Goal: Check status: Check status

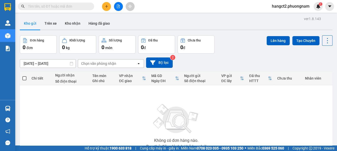
click at [75, 6] on input "text" at bounding box center [58, 7] width 60 height 6
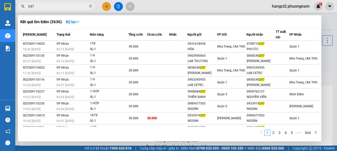
type input "247"
click at [91, 5] on icon "close-circle" at bounding box center [90, 6] width 3 height 3
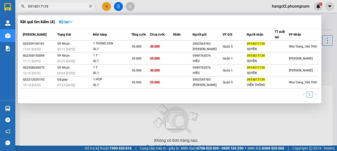
type input "0914017139"
